Goal: Find specific page/section: Find specific page/section

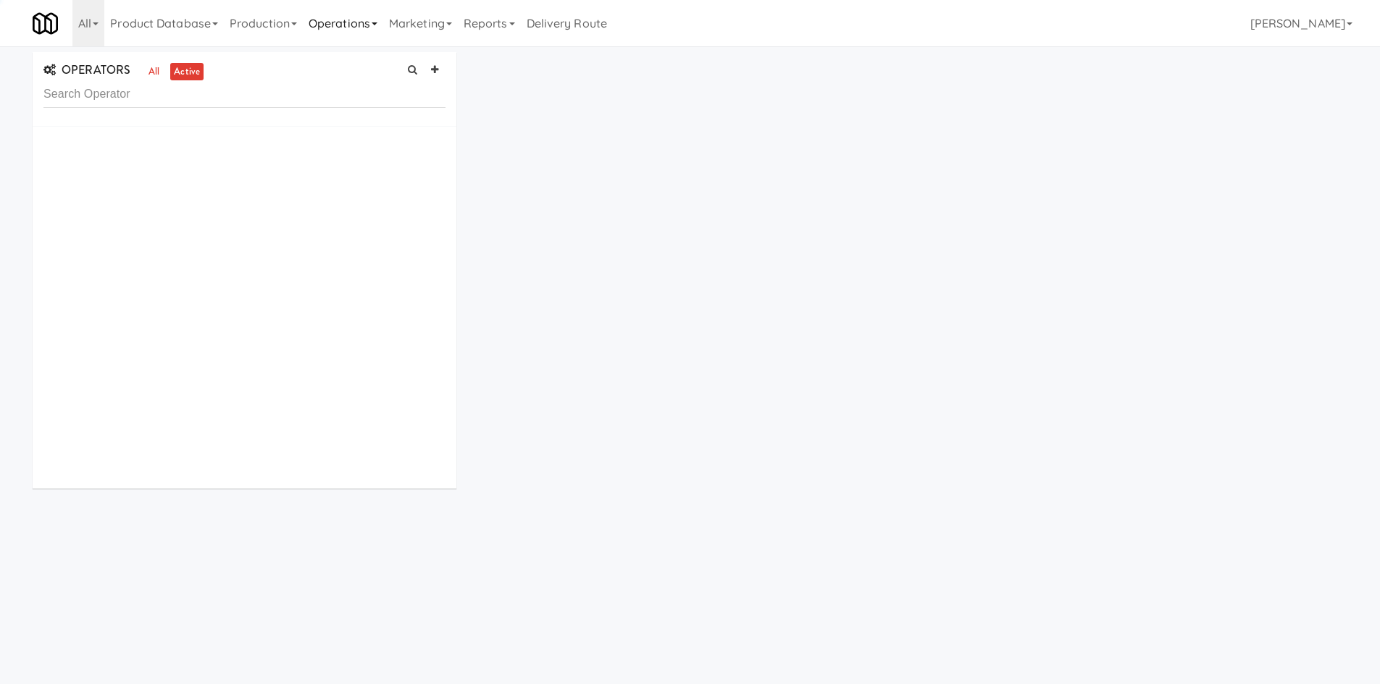
click at [361, 26] on link "Operations" at bounding box center [343, 23] width 80 height 46
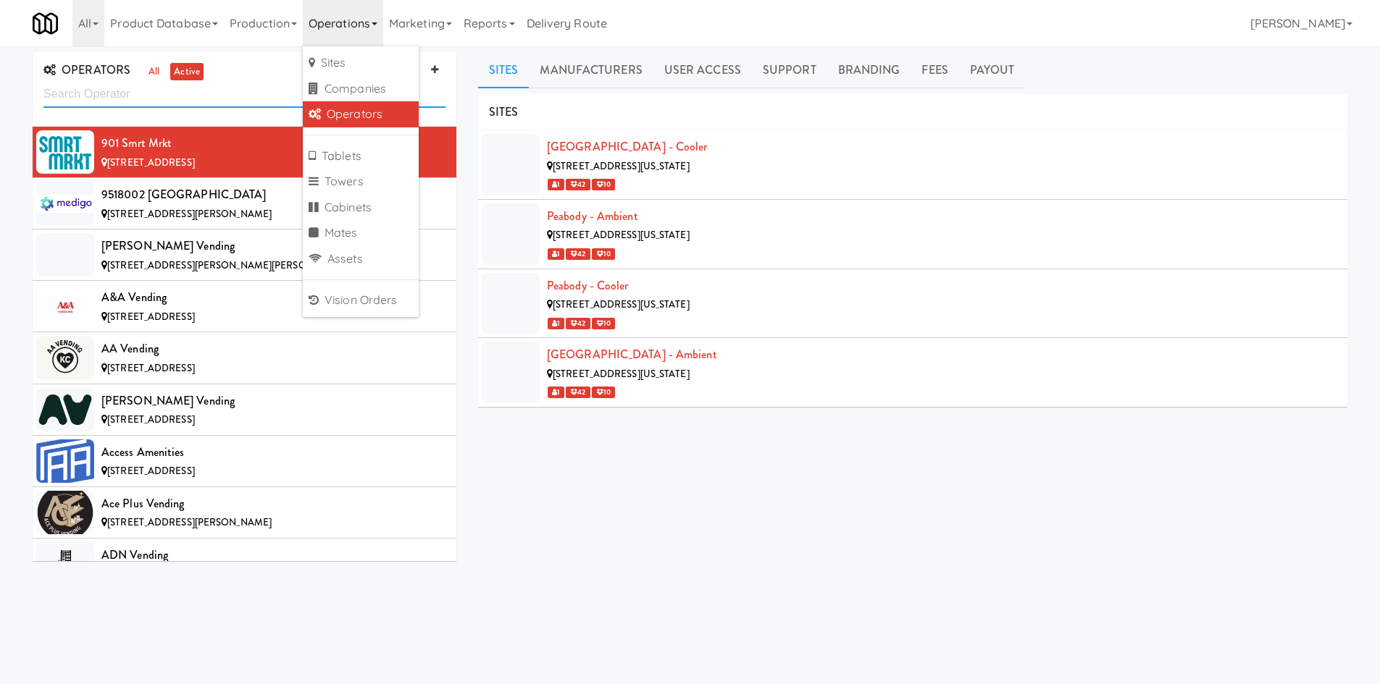
click at [219, 100] on input "text" at bounding box center [244, 94] width 402 height 27
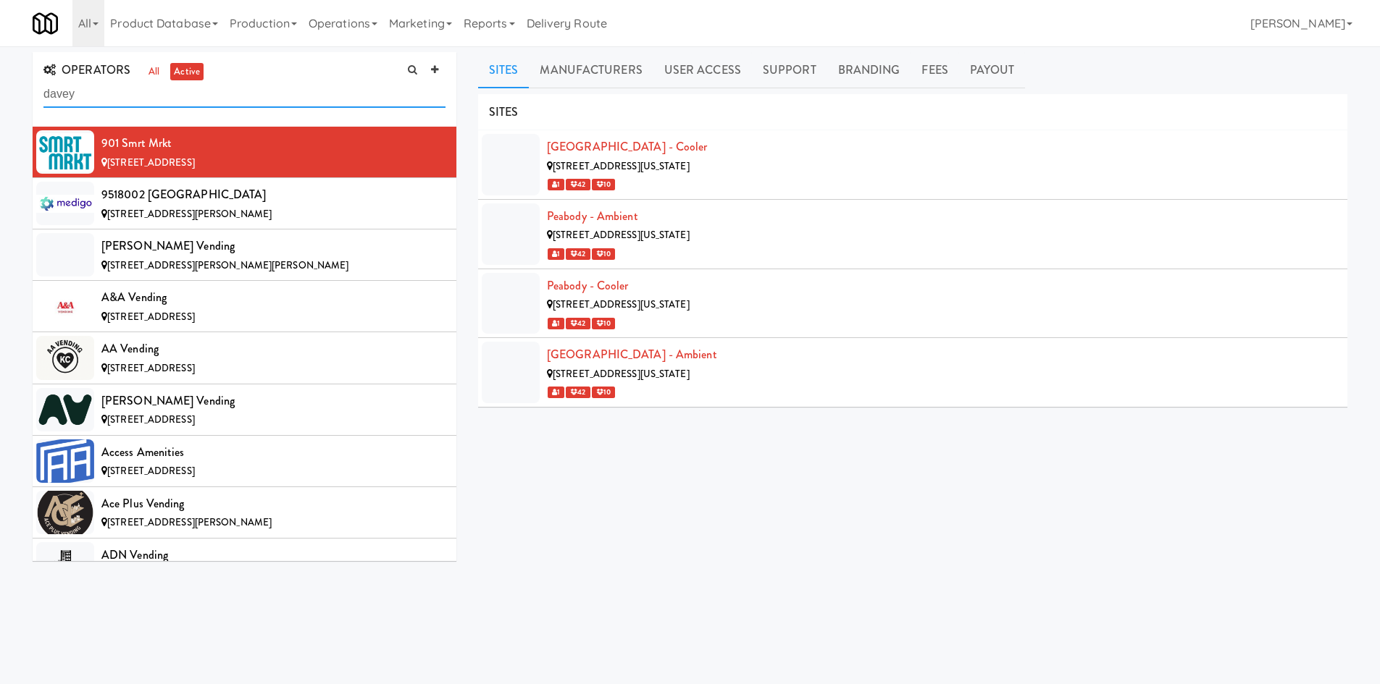
type input "davey"
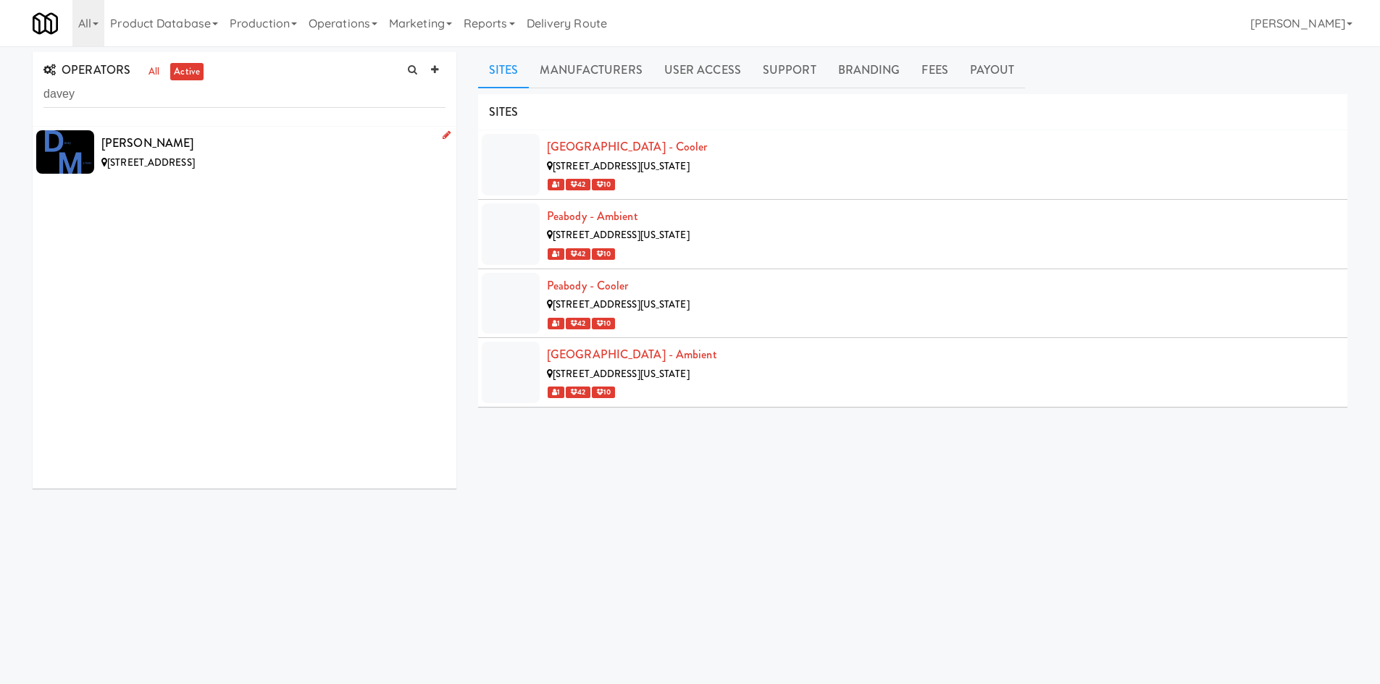
click at [293, 136] on div "[PERSON_NAME]" at bounding box center [273, 144] width 344 height 22
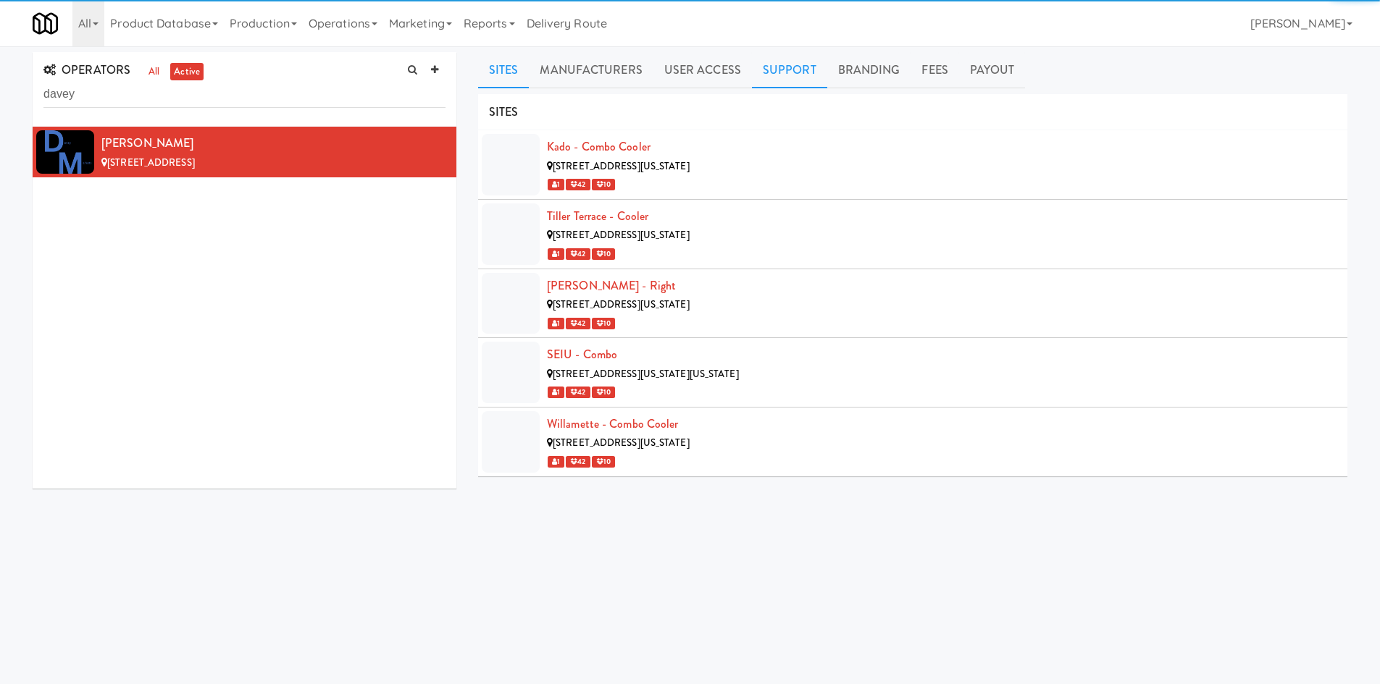
click at [784, 74] on link "Support" at bounding box center [789, 70] width 75 height 36
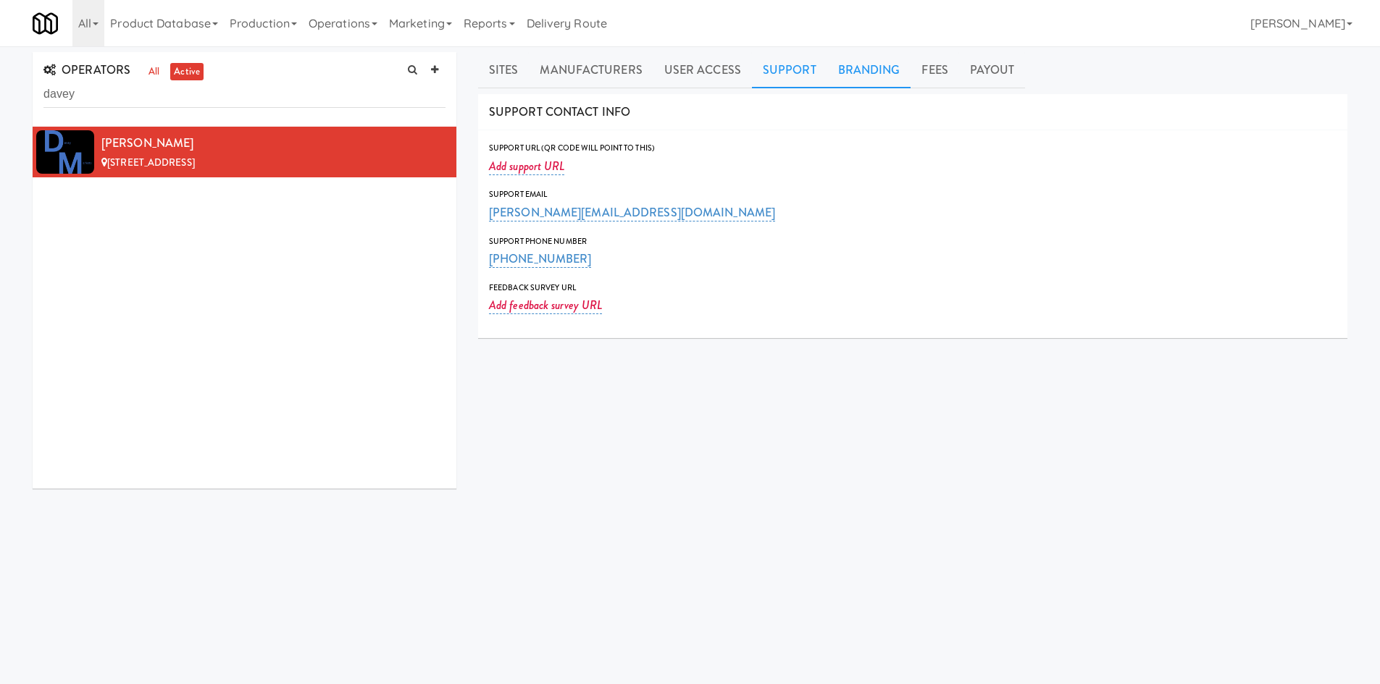
click at [864, 78] on link "Branding" at bounding box center [869, 70] width 84 height 36
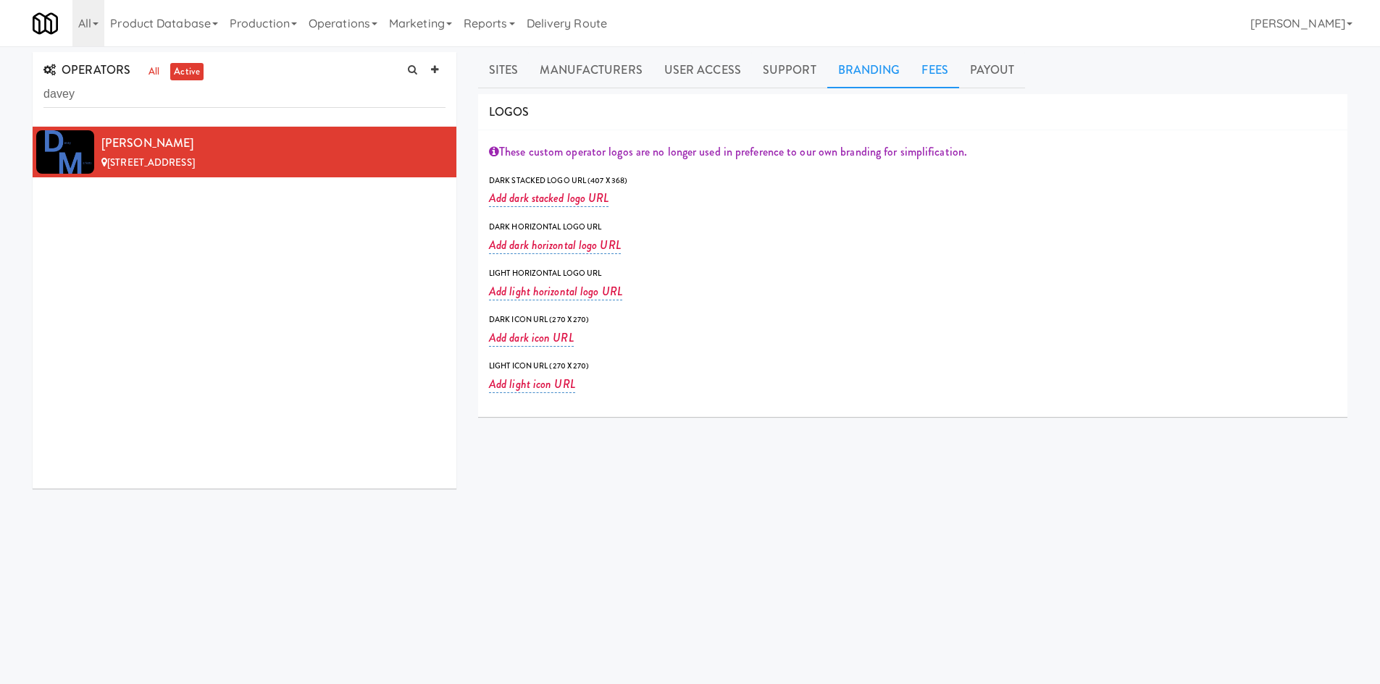
click at [933, 74] on link "Fees" at bounding box center [934, 70] width 48 height 36
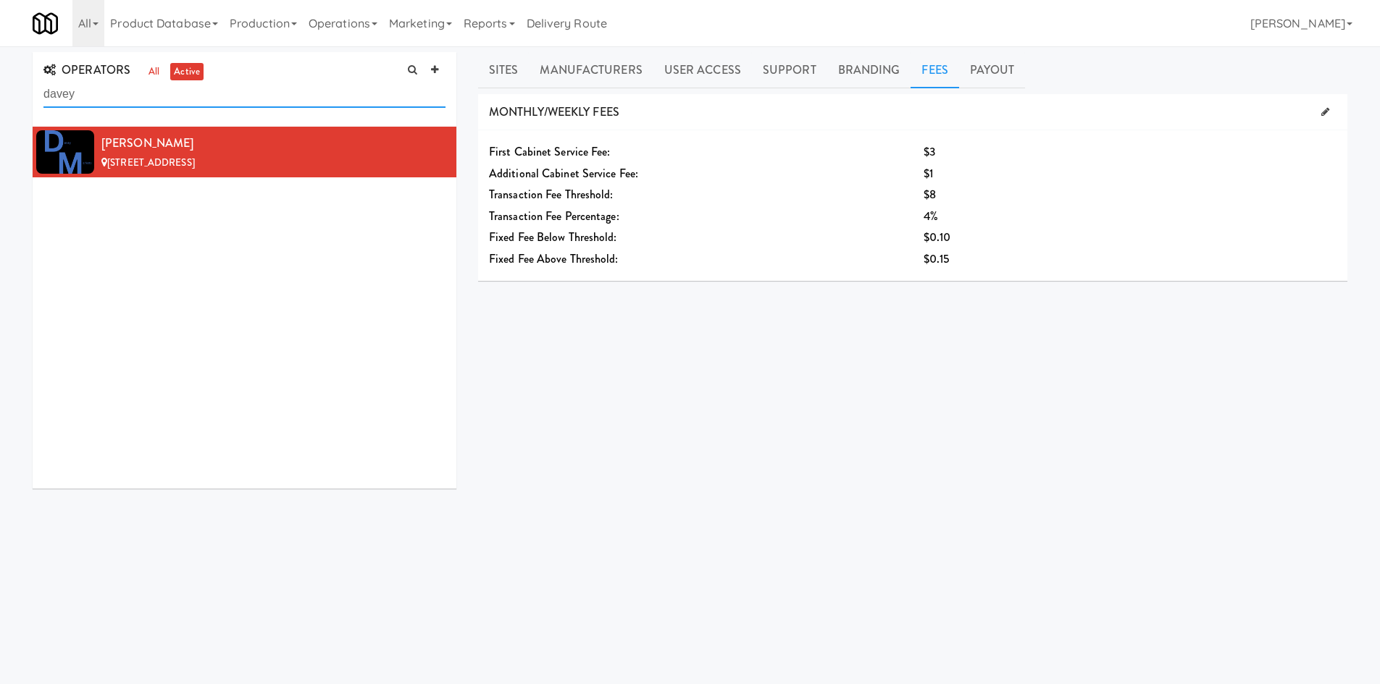
click at [221, 100] on input "davey" at bounding box center [244, 94] width 402 height 27
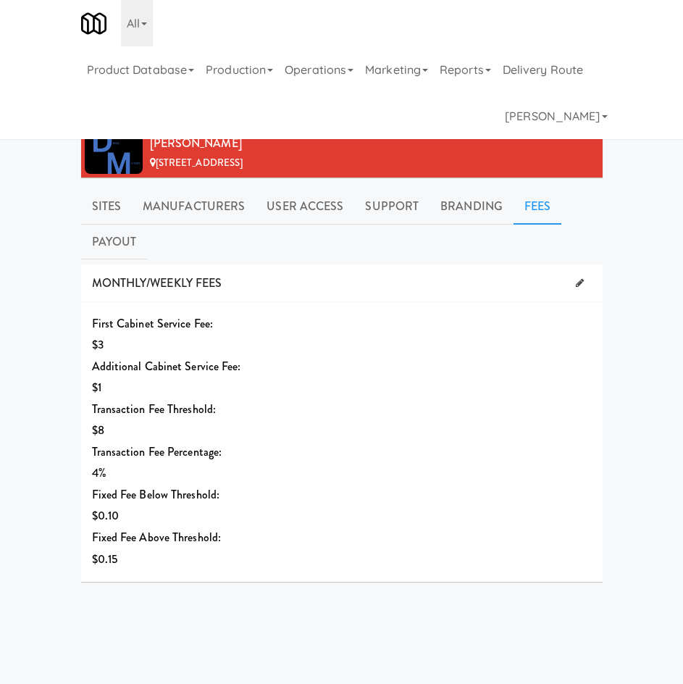
click at [618, 309] on div "OPERATORS all active [PERSON_NAME] Vending [STREET_ADDRESS] Sites Manufacturers…" at bounding box center [341, 430] width 683 height 756
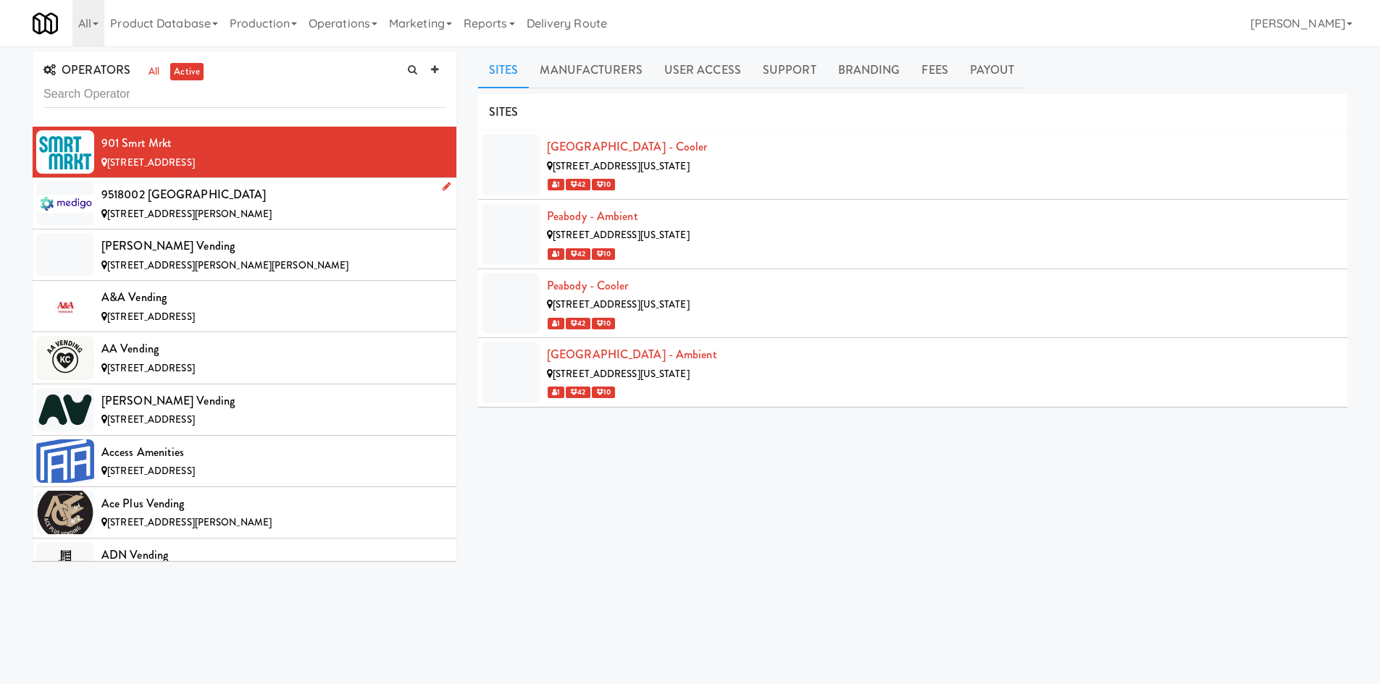
click at [329, 204] on div "9518002 [GEOGRAPHIC_DATA]" at bounding box center [273, 195] width 344 height 22
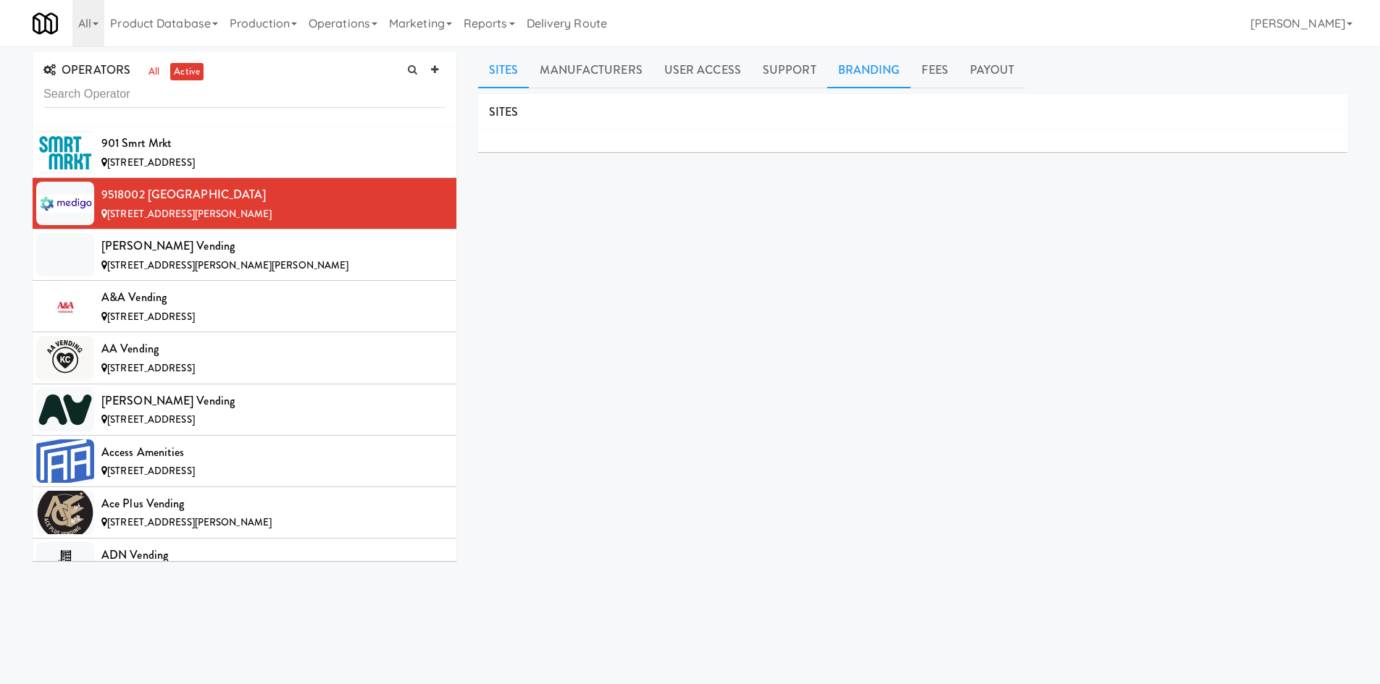
click at [869, 65] on link "Branding" at bounding box center [869, 70] width 84 height 36
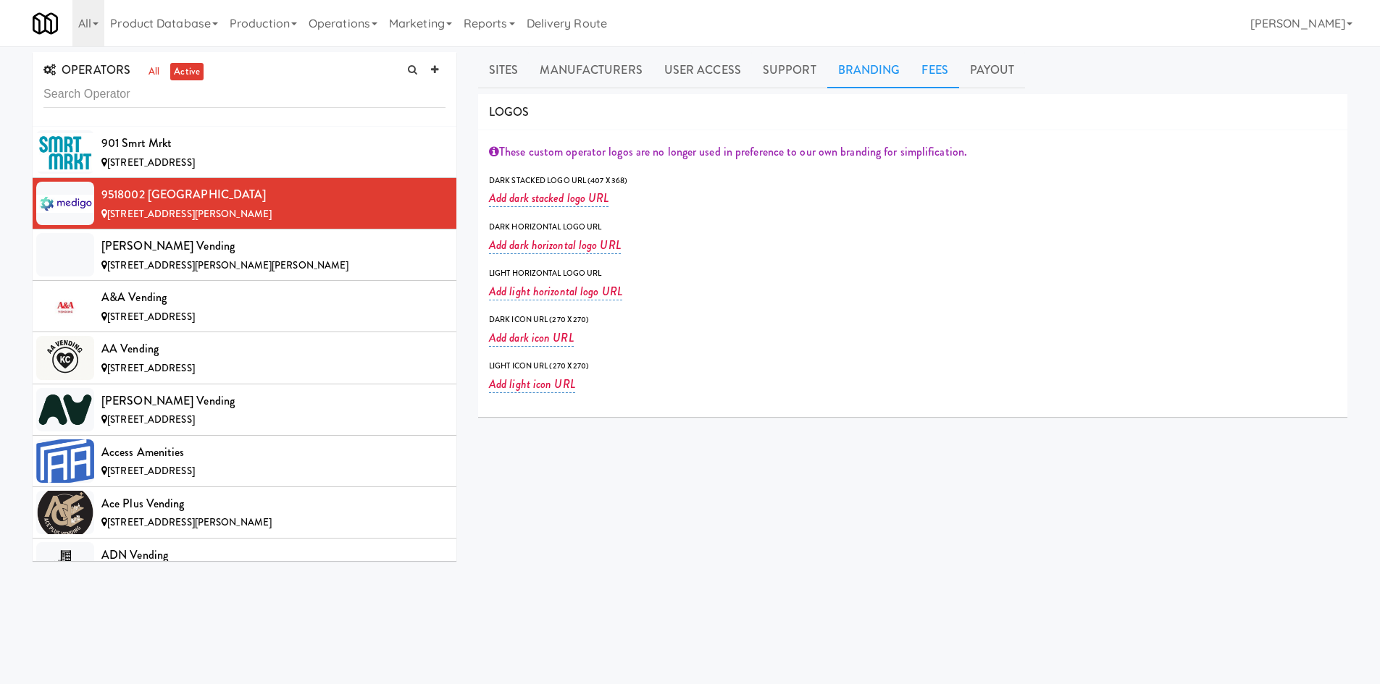
click at [926, 72] on link "Fees" at bounding box center [934, 70] width 48 height 36
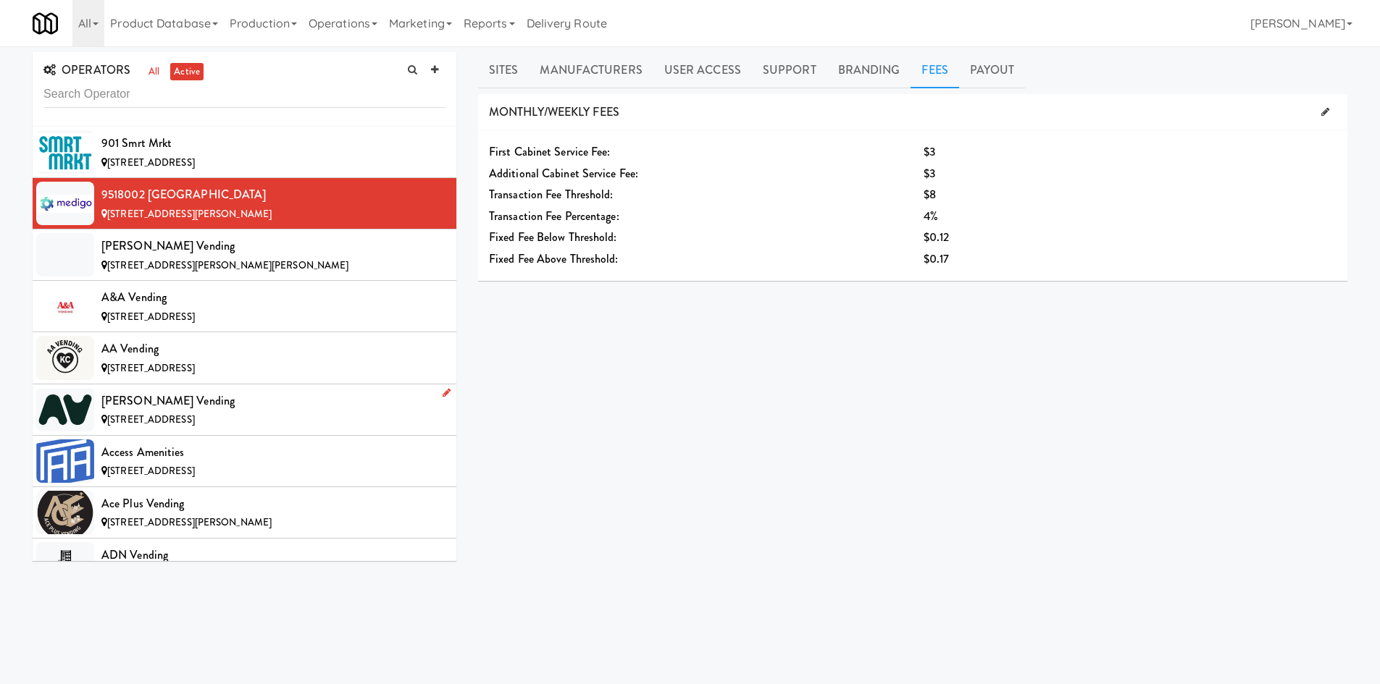
click at [298, 416] on div "[STREET_ADDRESS]" at bounding box center [273, 420] width 344 height 18
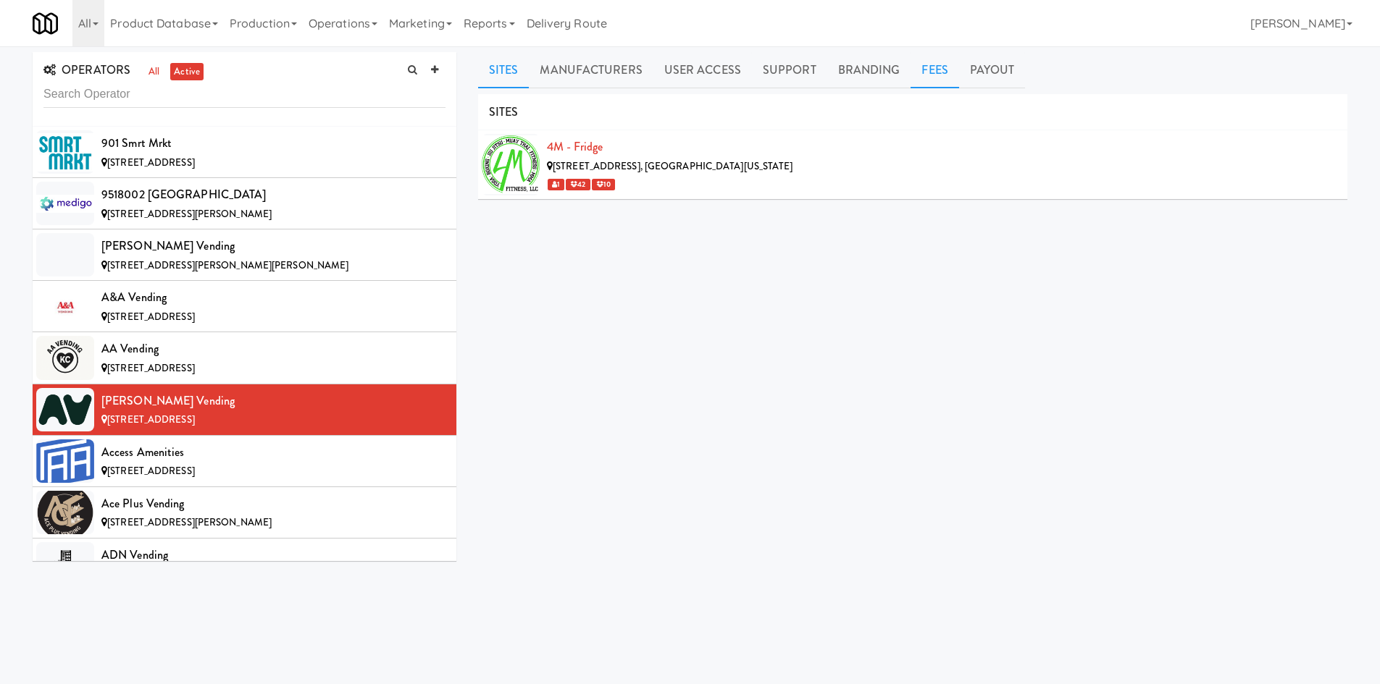
click at [920, 71] on link "Fees" at bounding box center [934, 70] width 48 height 36
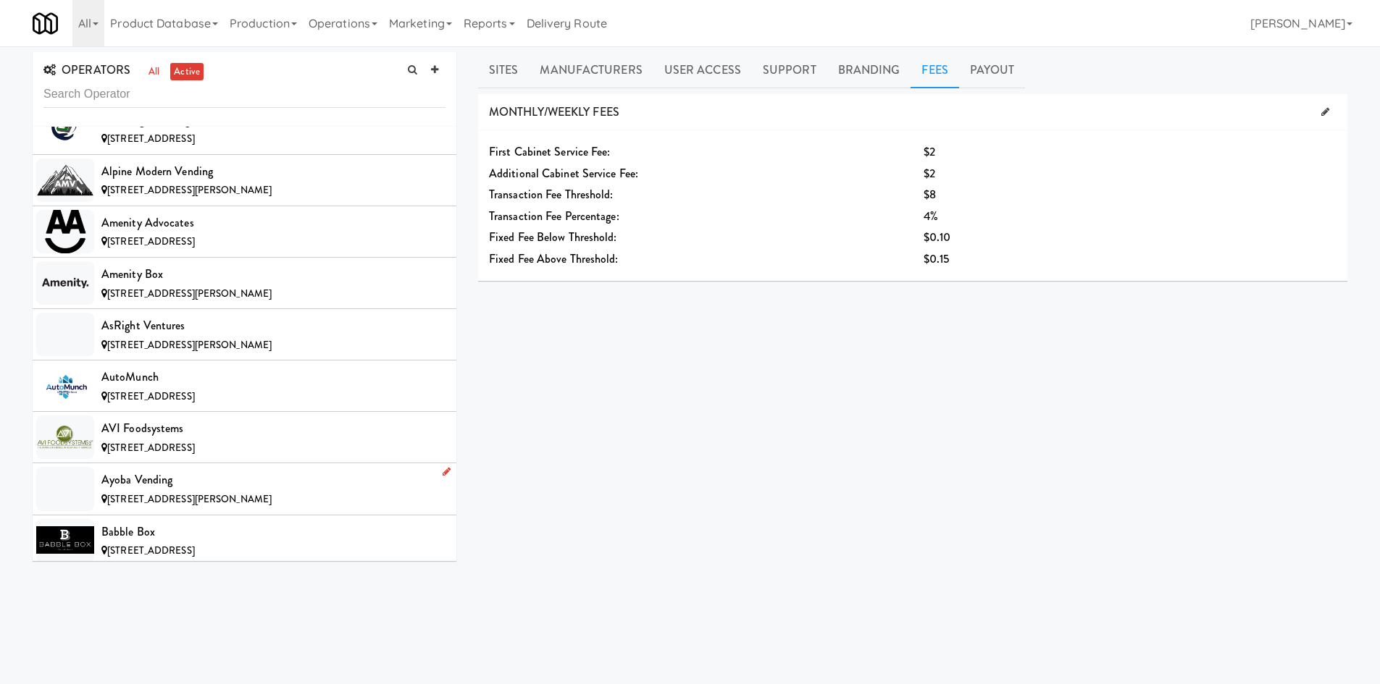
scroll to position [845, 0]
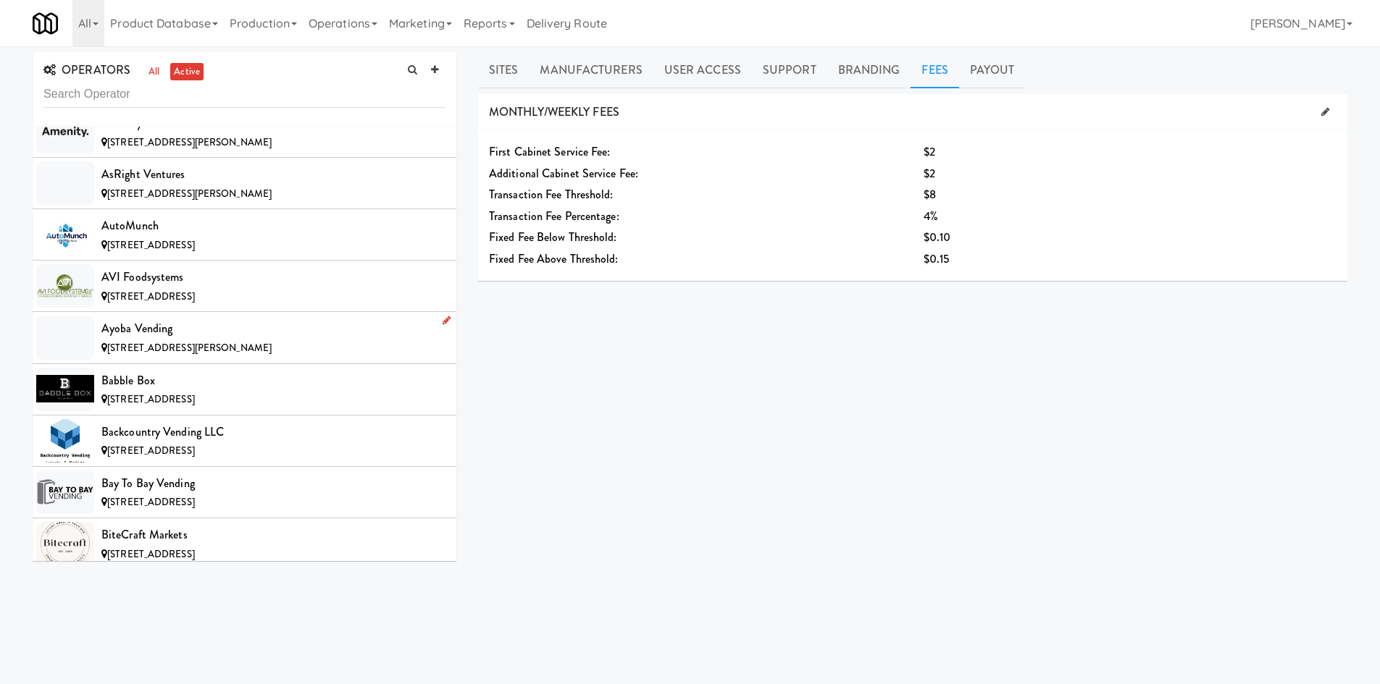
click at [356, 340] on div "[STREET_ADDRESS][PERSON_NAME]" at bounding box center [273, 349] width 344 height 18
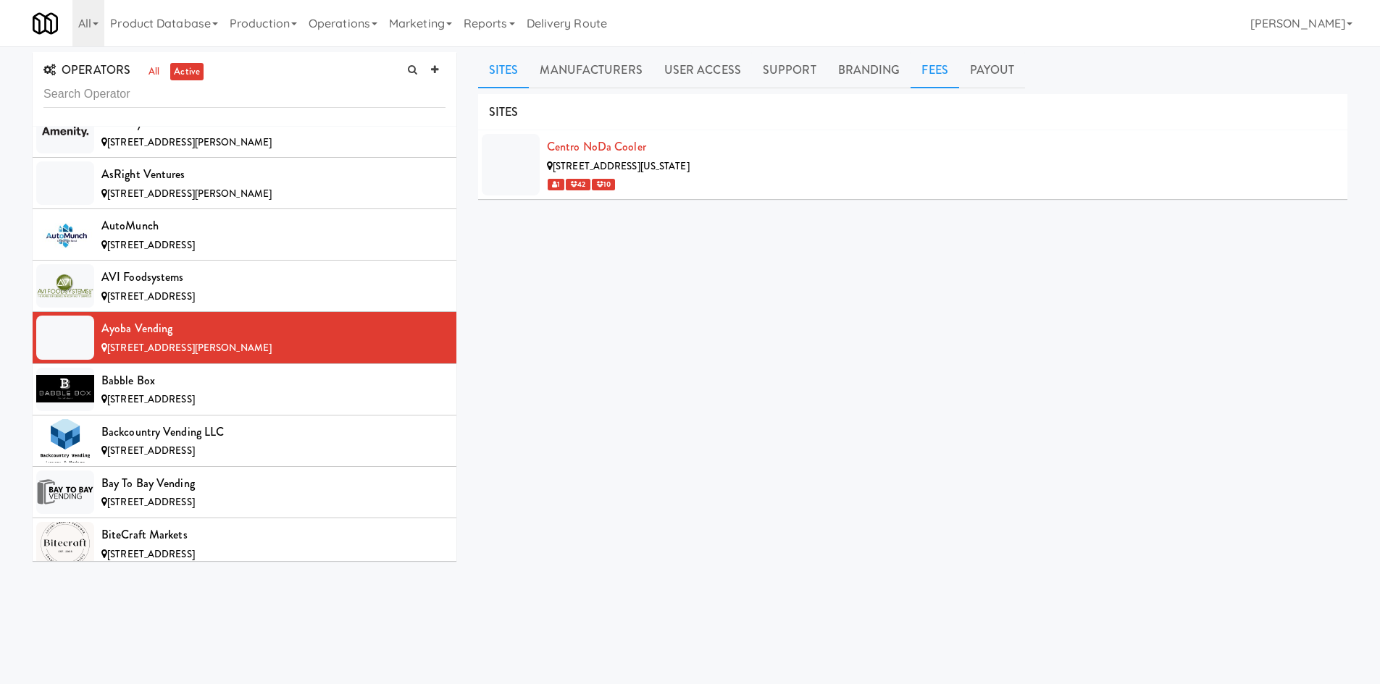
click at [925, 83] on link "Fees" at bounding box center [934, 70] width 48 height 36
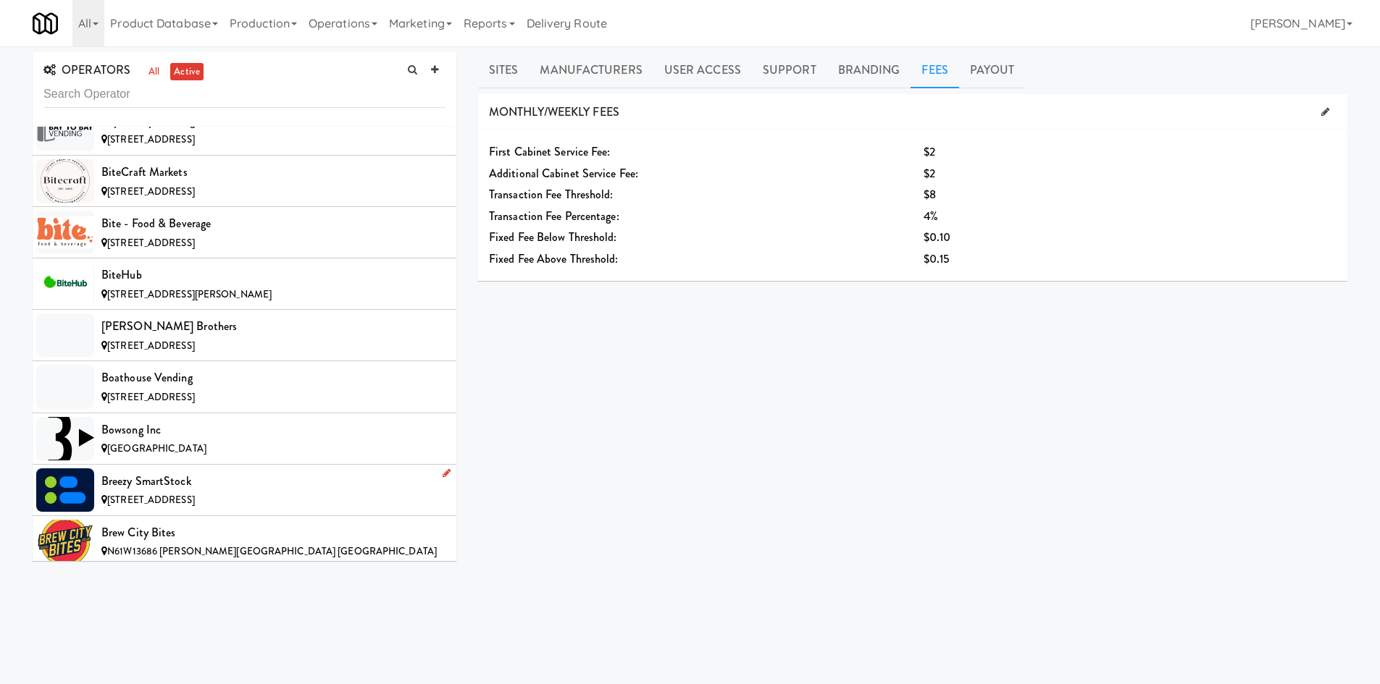
scroll to position [1352, 0]
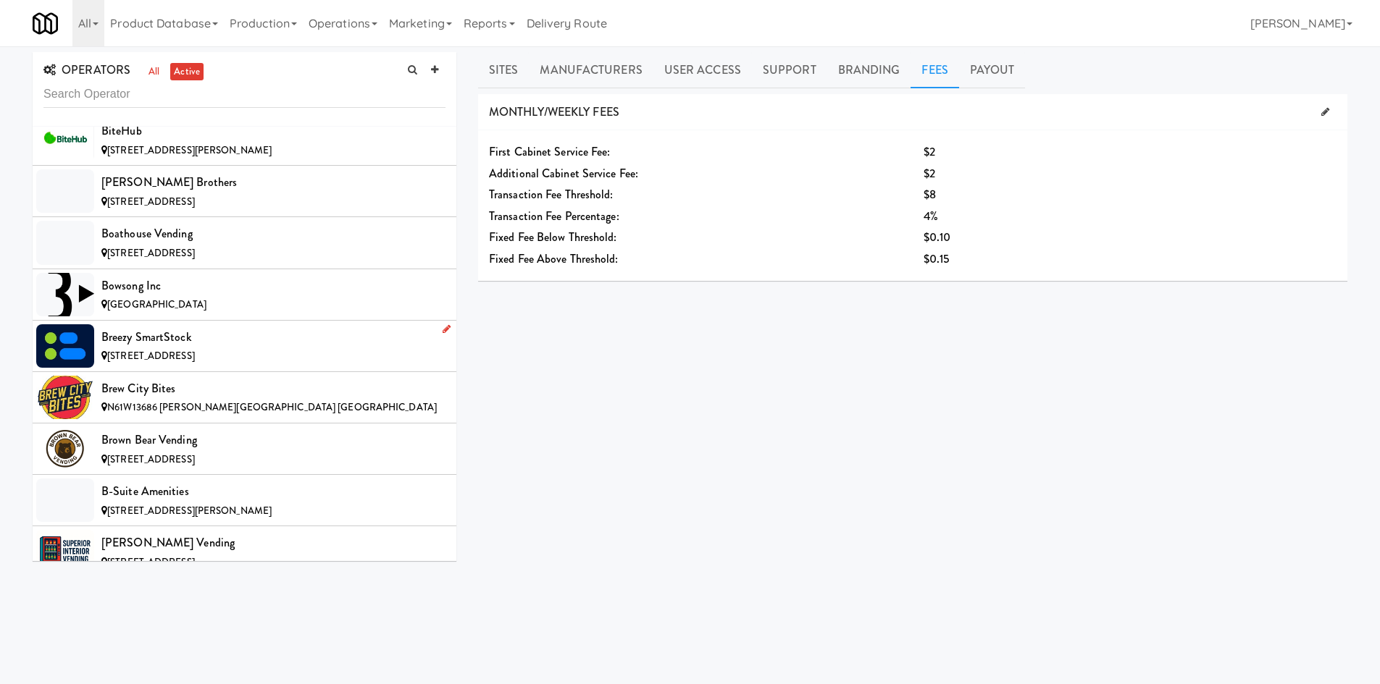
click at [162, 345] on div "Breezy SmartStock" at bounding box center [273, 338] width 344 height 22
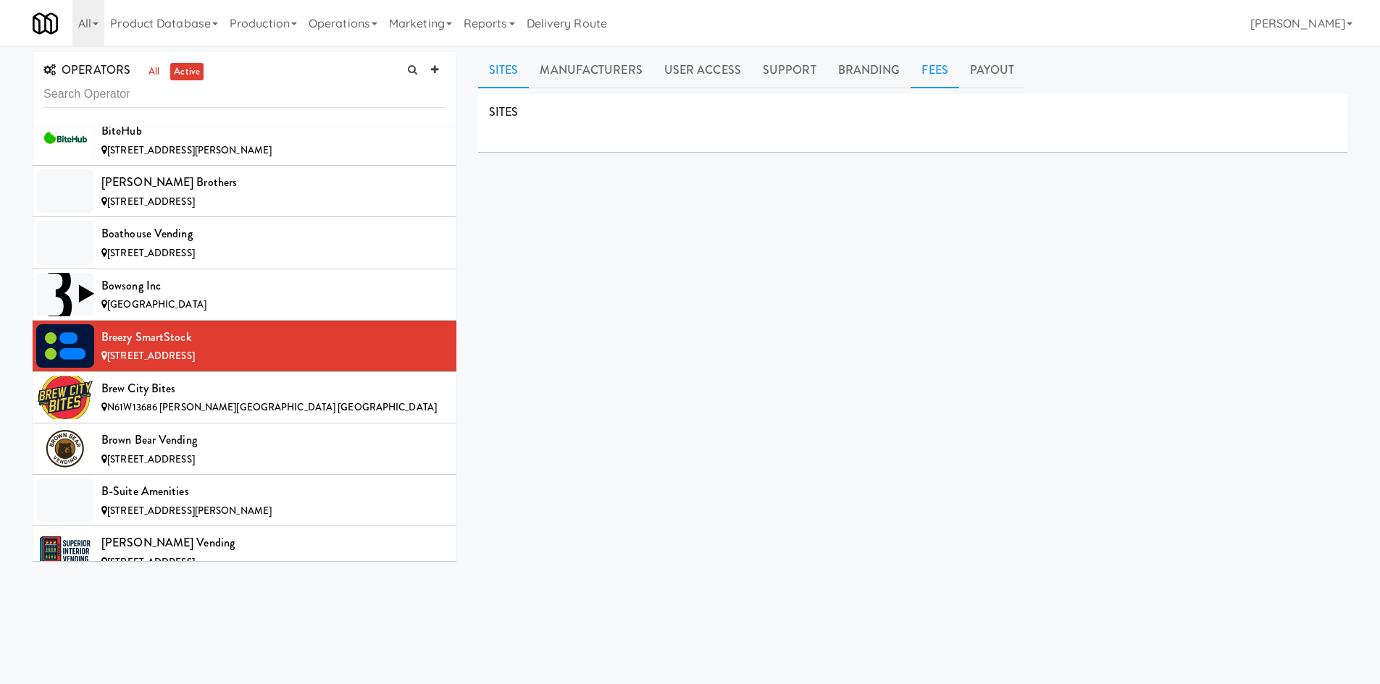
click at [923, 78] on link "Fees" at bounding box center [934, 70] width 48 height 36
